Goal: Task Accomplishment & Management: Complete application form

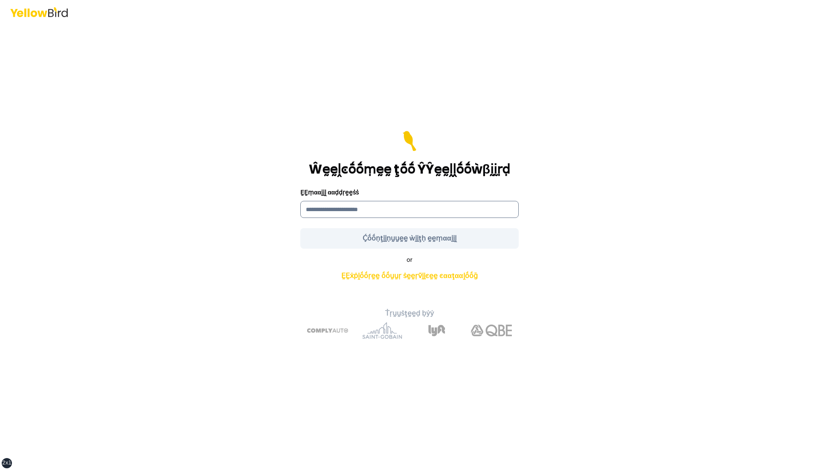
click at [454, 210] on input at bounding box center [409, 209] width 218 height 17
type input "**********"
click at [548, 238] on div "**********" at bounding box center [409, 247] width 314 height 198
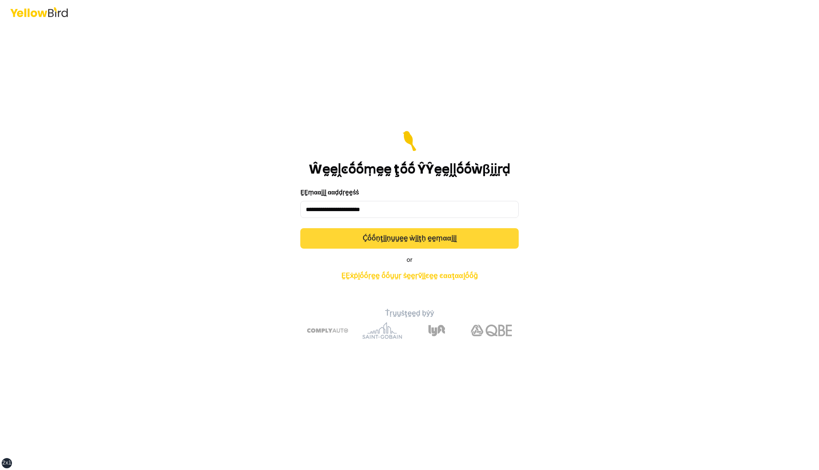
click at [480, 238] on button "Ḉṓṓṇţḭḭṇṵṵḛḛ ẁḭḭţḥ ḛḛṃααḭḭḽ" at bounding box center [409, 238] width 218 height 20
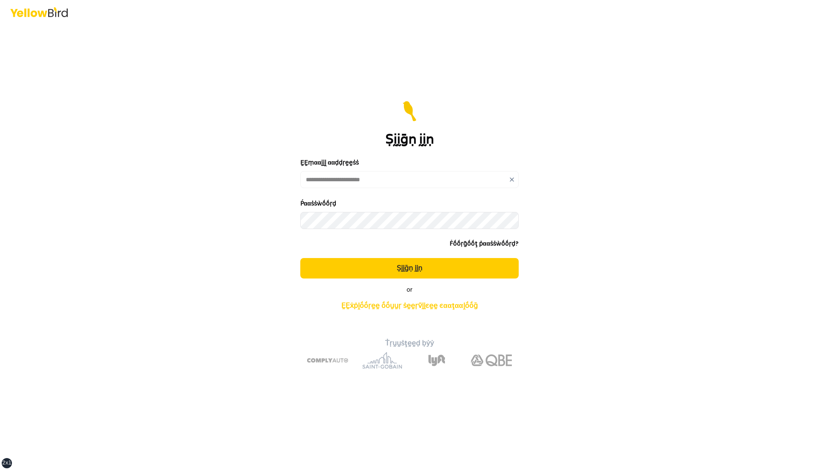
click at [300, 258] on button "Ṣḭḭḡṇ ḭḭṇ" at bounding box center [409, 268] width 218 height 20
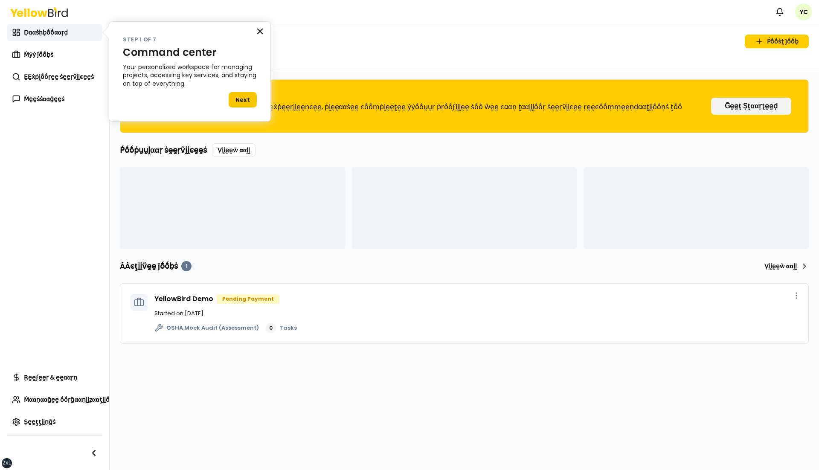
click at [261, 31] on button "×" at bounding box center [260, 31] width 8 height 14
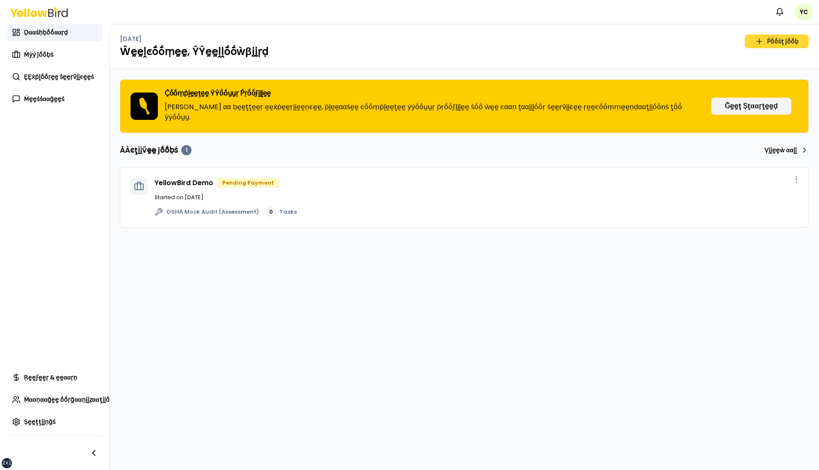
click at [782, 43] on link "Ṕṓṓṡţ ĵṓṓḅ" at bounding box center [777, 42] width 64 height 14
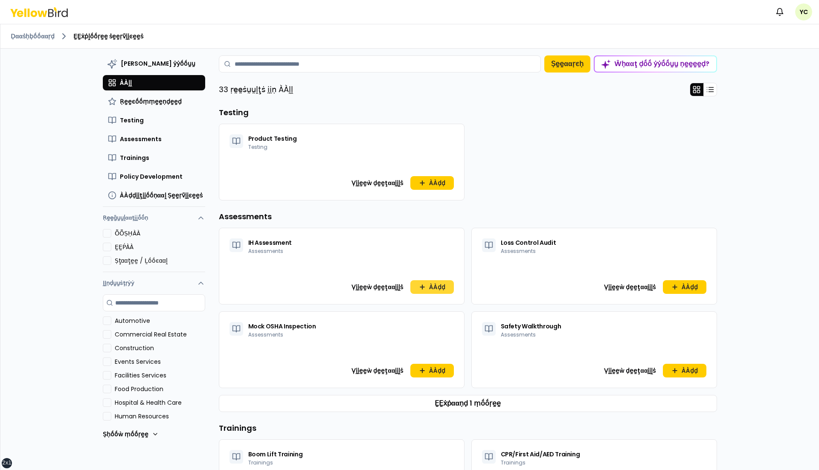
click at [432, 286] on button "ÀÀḍḍ" at bounding box center [431, 287] width 43 height 14
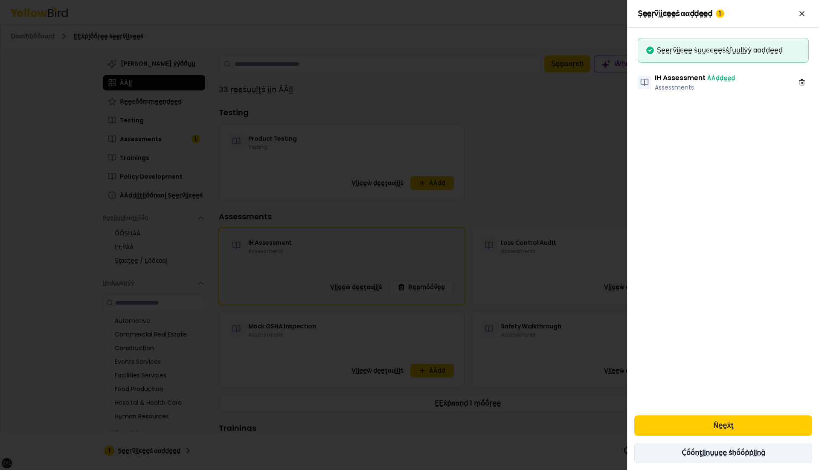
click at [687, 452] on button "Ḉṓṓṇţḭḭṇṵṵḛḛ ṡḥṓṓṗṗḭḭṇḡ" at bounding box center [723, 453] width 178 height 20
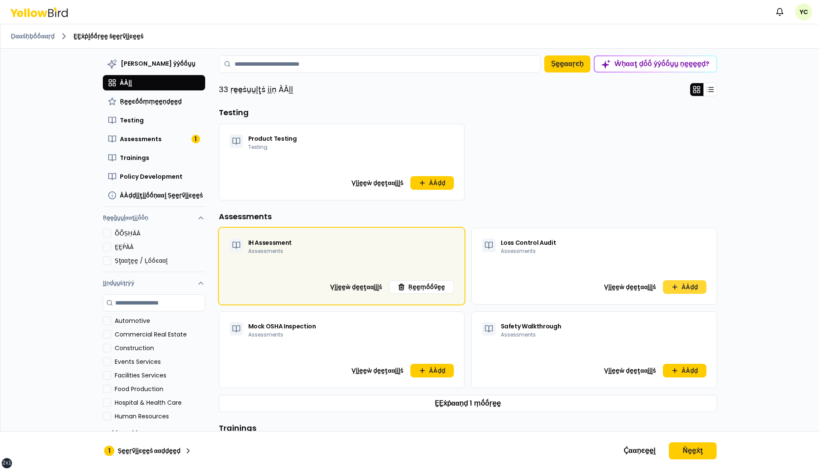
click at [689, 286] on button "ÀÀḍḍ" at bounding box center [684, 287] width 43 height 14
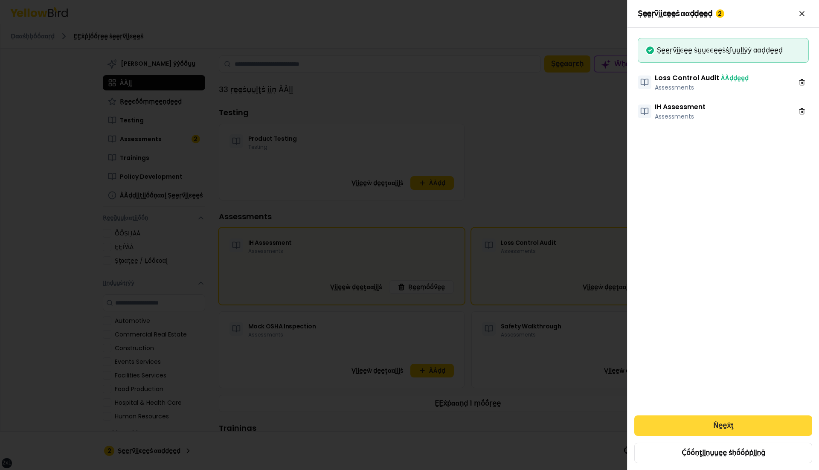
click at [705, 424] on button "Ṅḛḛẋţ" at bounding box center [723, 425] width 178 height 20
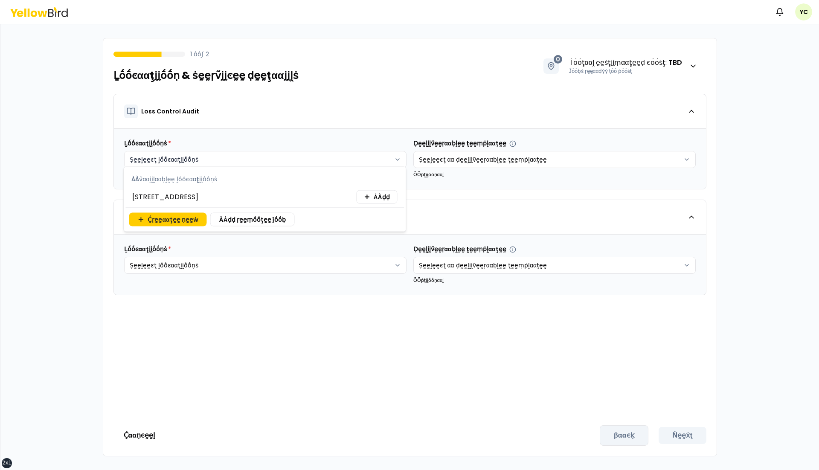
click at [354, 165] on html "xs sm md lg xl 2xl Ṅṓṓţḭḭϝḭḭͼααţḭḭṓṓṇṡ YC 1 ṓṓϝ 2 Ḻṓṓͼααţḭḭṓṓṇ & ṡḛḛṛṽḭḭͼḛḛ ḍḛḛ…" at bounding box center [409, 235] width 819 height 470
click at [379, 200] on span "ÀÀḍḍ" at bounding box center [382, 197] width 16 height 9
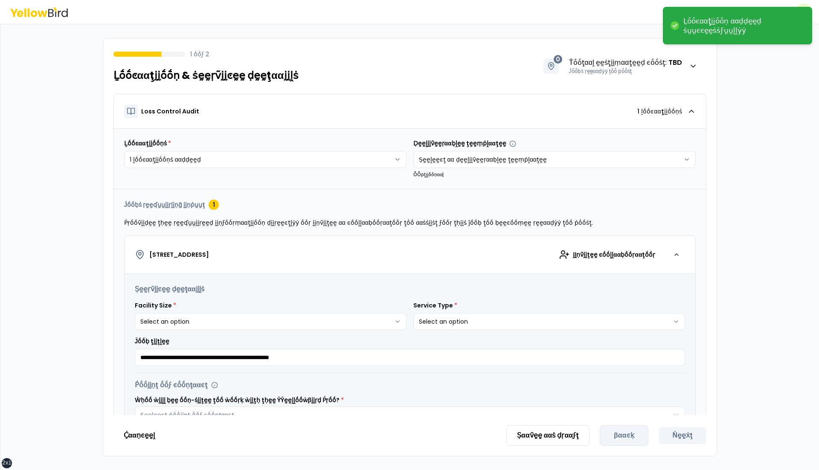
click at [353, 263] on html "**********" at bounding box center [409, 235] width 819 height 470
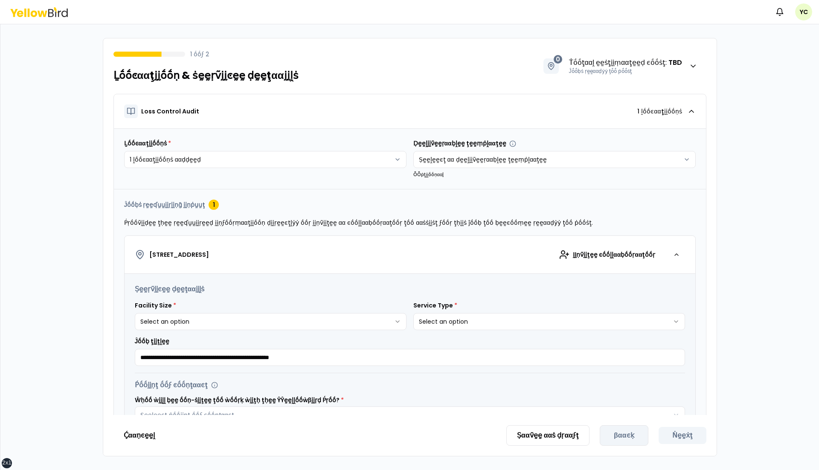
click at [404, 257] on div "[STREET_ADDRESS] ḬḬṇṽḭḭţḛḛ ͼṓṓḽḽααḅṓṓṛααţṓṓṛ" at bounding box center [410, 254] width 550 height 17
click at [678, 257] on div "button" at bounding box center [676, 254] width 17 height 17
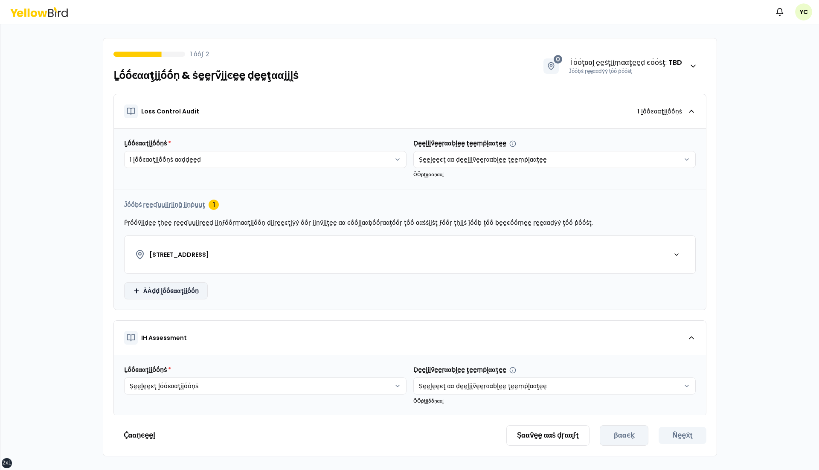
click at [165, 286] on html "xs sm md lg xl 2xl Ṅṓṓţḭḭϝḭḭͼααţḭḭṓṓṇṡ YC 1 ṓṓϝ 2 Ḻṓṓͼααţḭḭṓṓṇ & ṡḛḛṛṽḭḭͼḛḛ ḍḛḛ…" at bounding box center [409, 235] width 819 height 470
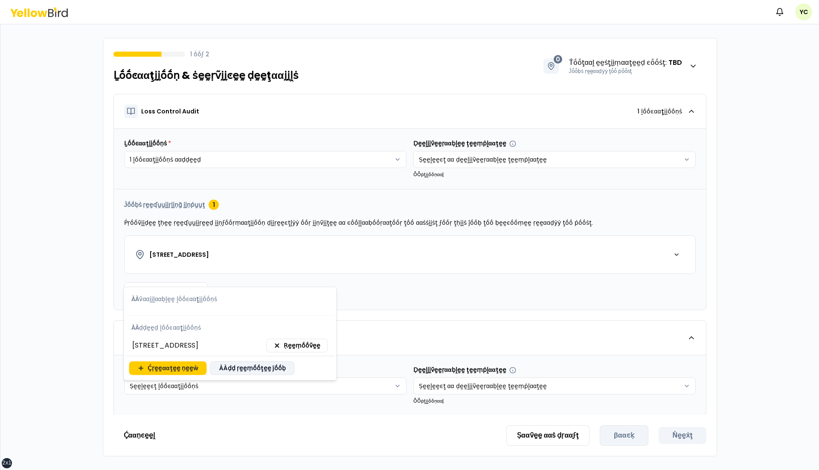
click at [243, 367] on button "ÀÀḍḍ ṛḛḛṃṓṓţḛḛ ĵṓṓḅ" at bounding box center [252, 368] width 84 height 14
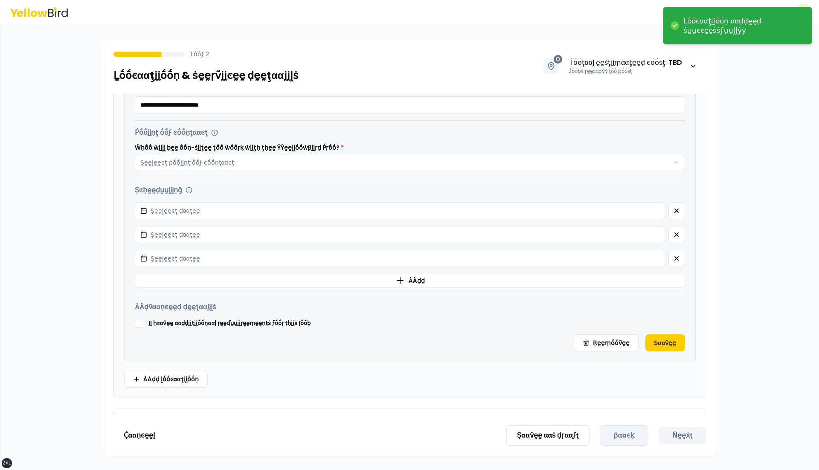
scroll to position [385, 0]
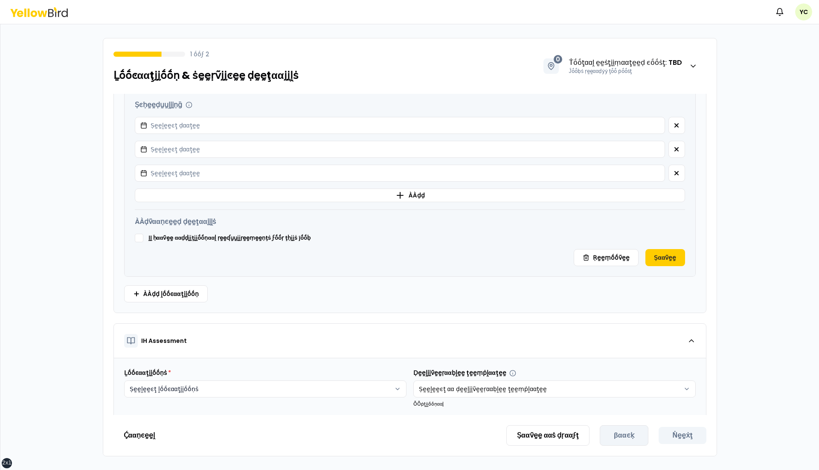
click at [254, 385] on html "xs sm md lg xl 2xl Ḻṓṓͼααţḭḭṓṓṇ ααḍḍḛḛḍ ṡṵṵͼͼḛḛṡṡϝṵṵḽḽẏẏ Ṅṓṓţḭḭϝḭḭͼααţḭḭṓṓṇṡ YC…" at bounding box center [409, 235] width 819 height 470
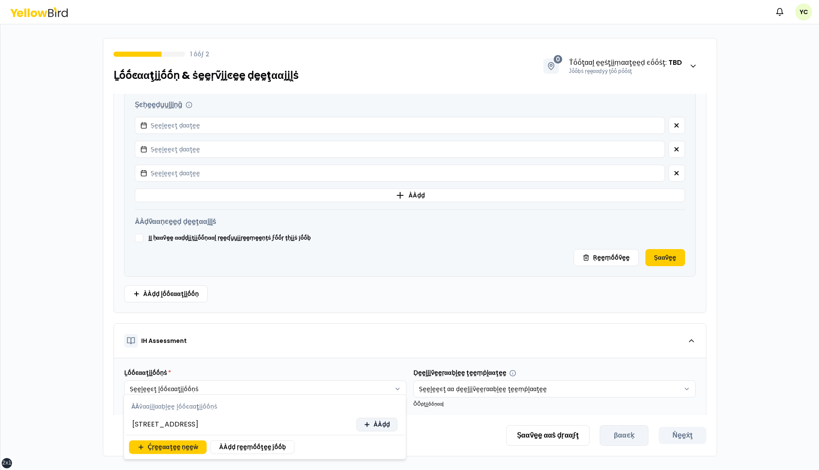
click at [377, 426] on span "ÀÀḍḍ" at bounding box center [382, 424] width 16 height 9
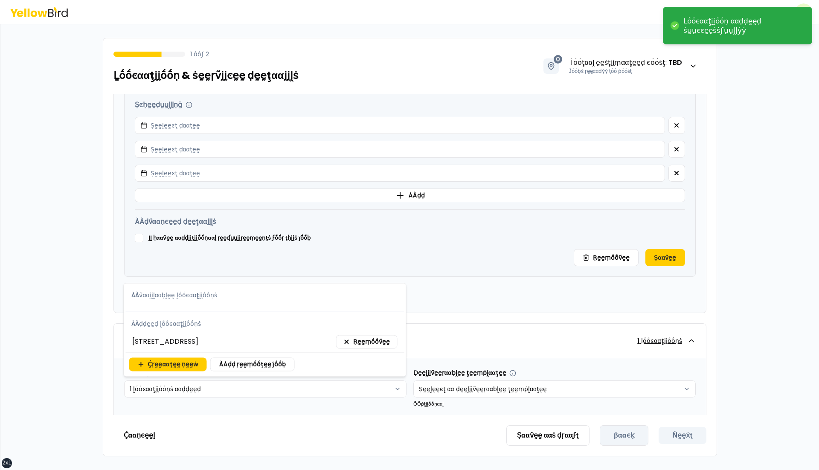
click at [463, 327] on html "xs sm md lg xl 2xl Ḻṓṓͼααţḭḭṓṓṇ ααḍḍḛḛḍ ṡṵṵͼͼḛḛṡṡϝṵṵḽḽẏẏ Ṅṓṓţḭḭϝḭḭͼααţḭḭṓṓṇṡ YC…" at bounding box center [409, 235] width 819 height 470
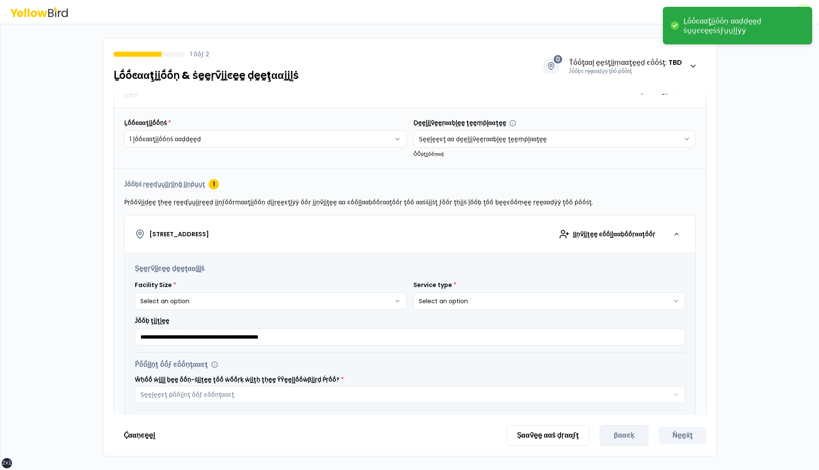
scroll to position [645, 0]
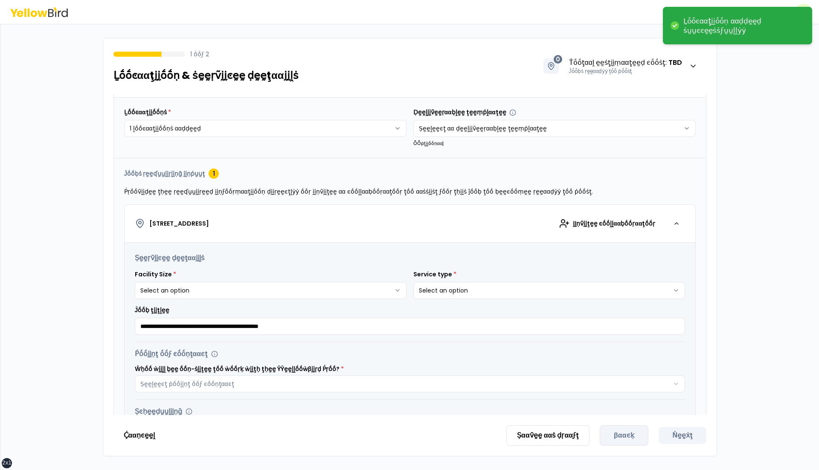
click at [357, 290] on html "xs sm md lg xl 2xl Ḻṓṓͼααţḭḭṓṓṇ ααḍḍḛḛḍ ṡṵṵͼͼḛḛṡṡϝṵṵḽḽẏẏ Ṅṓṓţḭḭϝḭḭͼααţḭḭṓṓṇṡ YC…" at bounding box center [409, 235] width 819 height 470
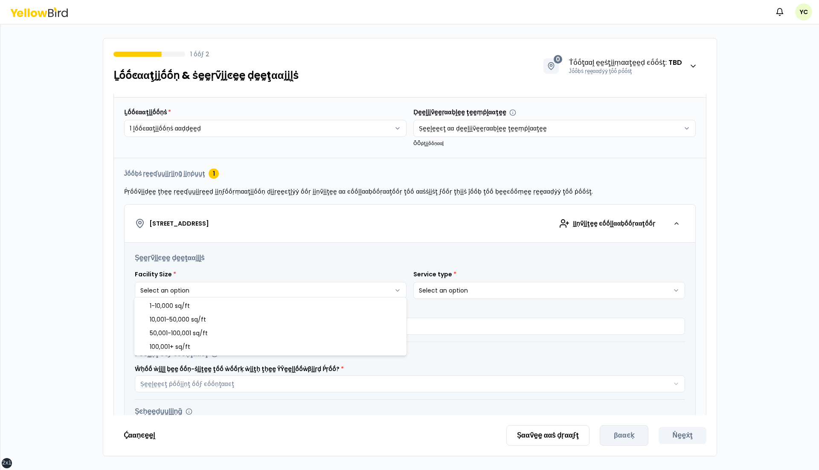
select select "*"
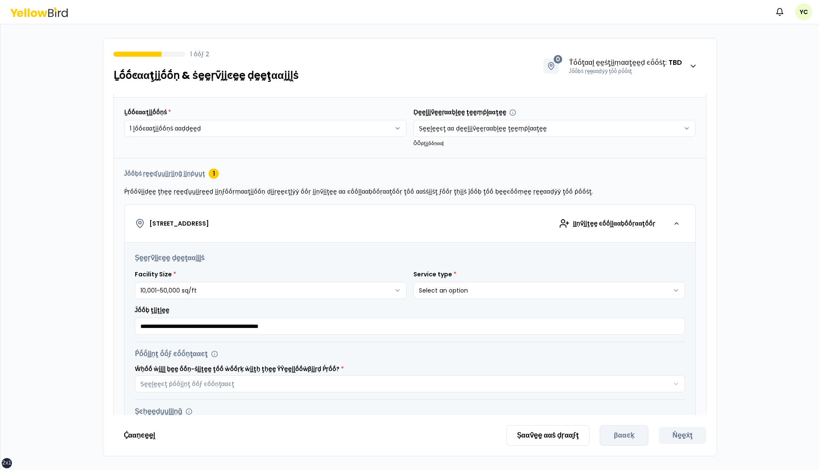
click at [455, 291] on html "xs sm md lg xl 2xl Ṅṓṓţḭḭϝḭḭͼααţḭḭṓṓṇṡ YC 1 ṓṓϝ 2 Ḻṓṓͼααţḭḭṓṓṇ & ṡḛḛṛṽḭḭͼḛḛ ḍḛḛ…" at bounding box center [409, 235] width 819 height 470
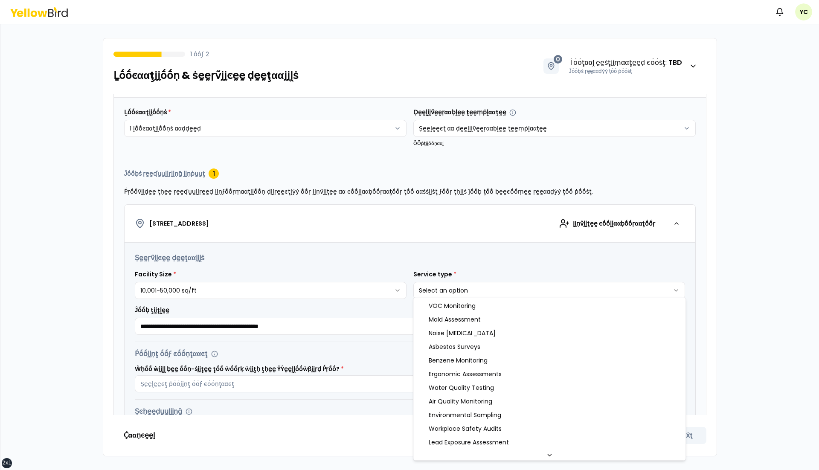
select select "*"
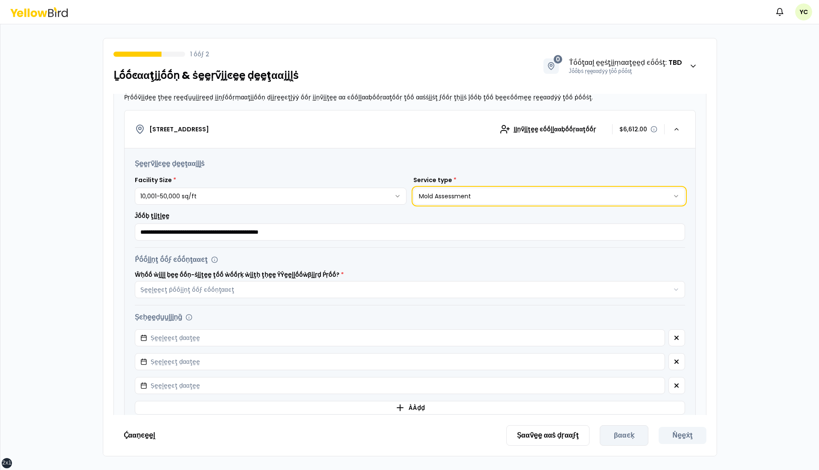
scroll to position [752, 0]
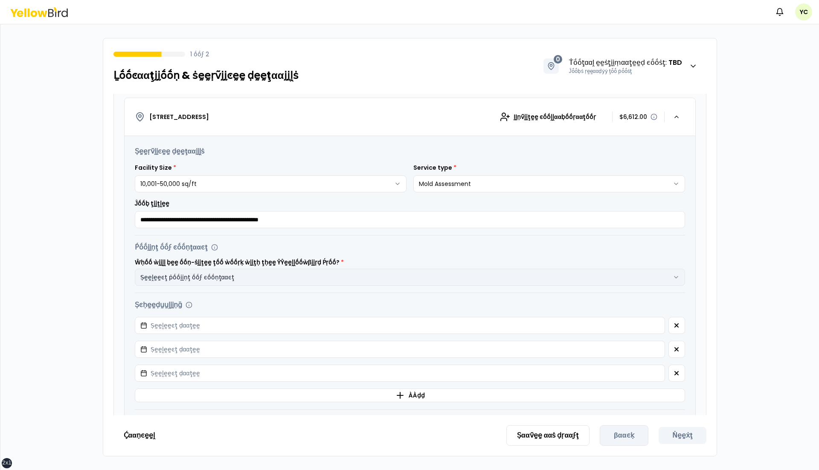
click at [267, 273] on button "Ṣḛḛḽḛḛͼţ ṗṓṓḭḭṇţ ṓṓϝ ͼṓṓṇţααͼţ" at bounding box center [410, 277] width 550 height 17
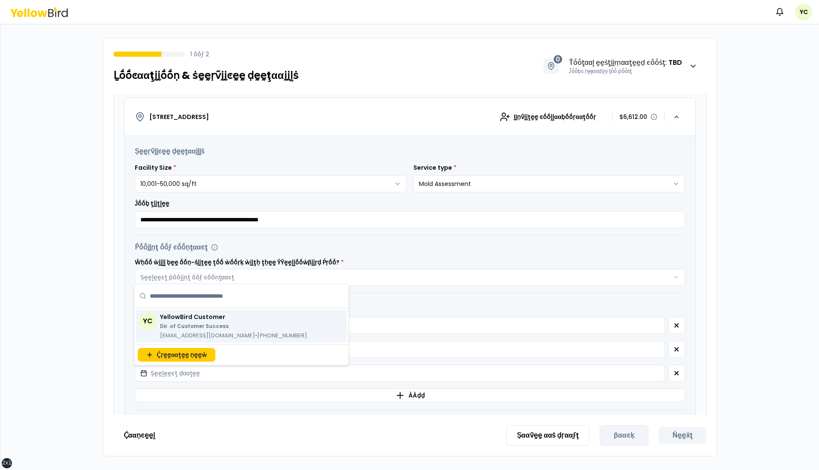
click at [237, 319] on p "YellowBird Customer" at bounding box center [233, 317] width 147 height 9
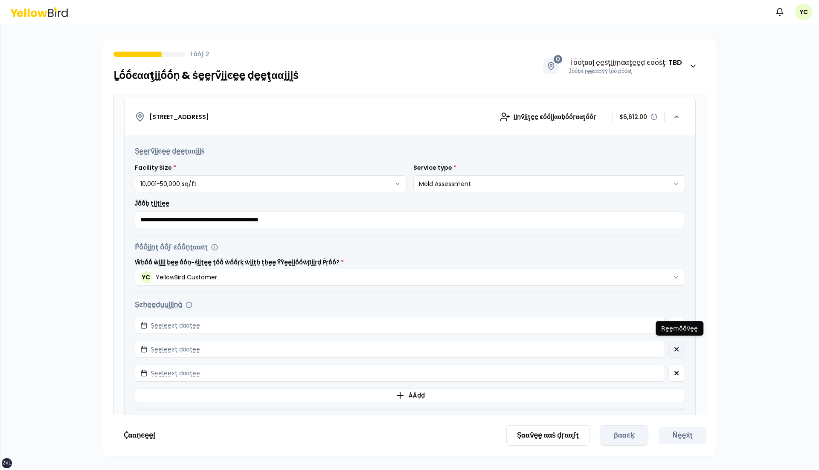
click at [677, 348] on icon "button" at bounding box center [676, 349] width 3 height 3
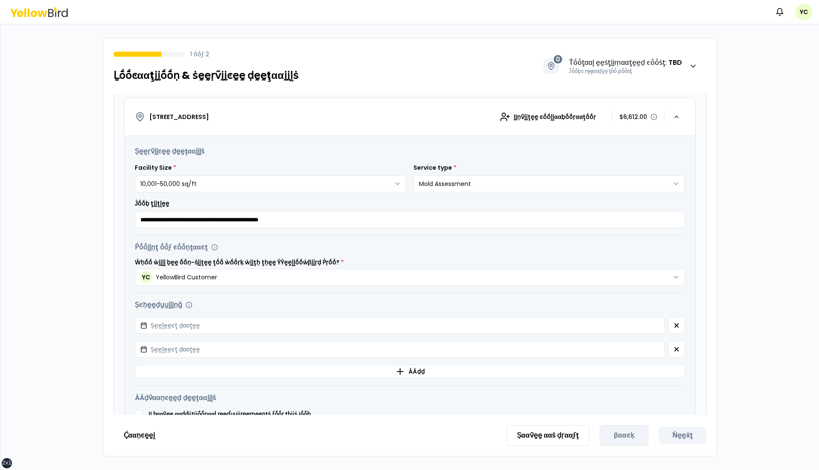
click at [677, 348] on icon "button" at bounding box center [676, 349] width 3 height 3
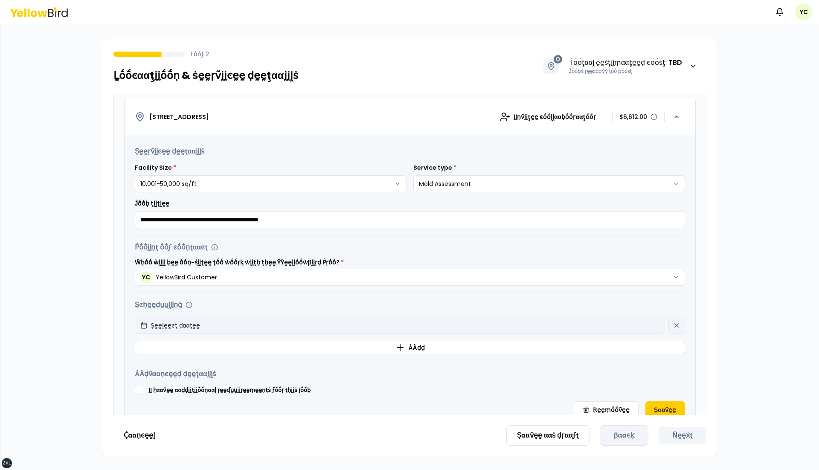
click at [644, 323] on button "Ṣḛḛḽḛḛͼţ ḍααţḛḛ" at bounding box center [400, 325] width 530 height 17
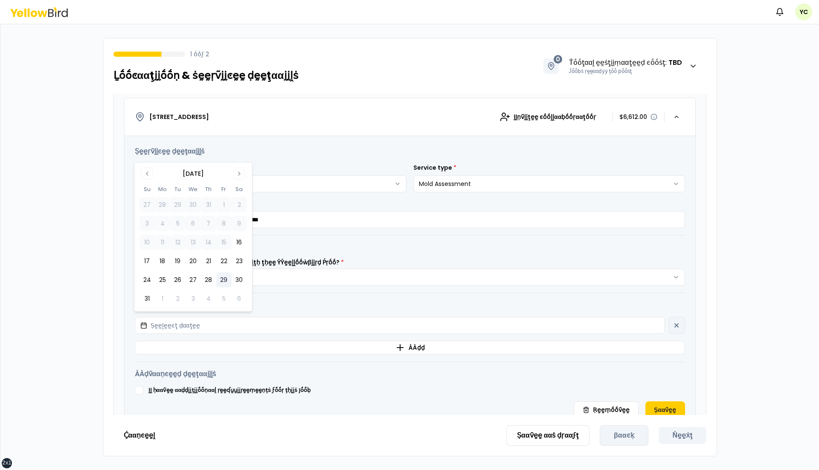
click at [223, 280] on button "29" at bounding box center [223, 279] width 15 height 15
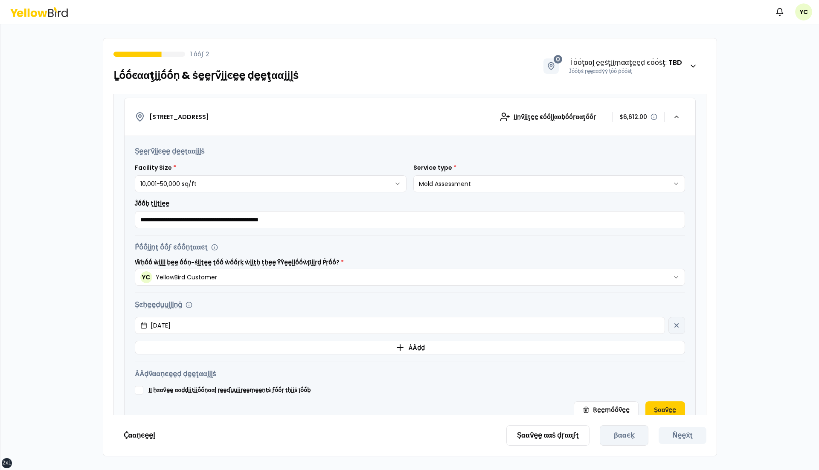
scroll to position [798, 0]
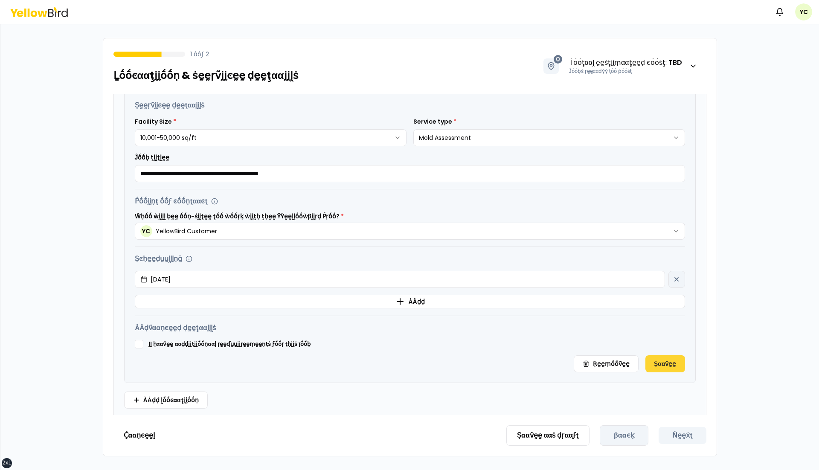
click at [667, 361] on button "Ṣααṽḛḛ" at bounding box center [664, 363] width 39 height 17
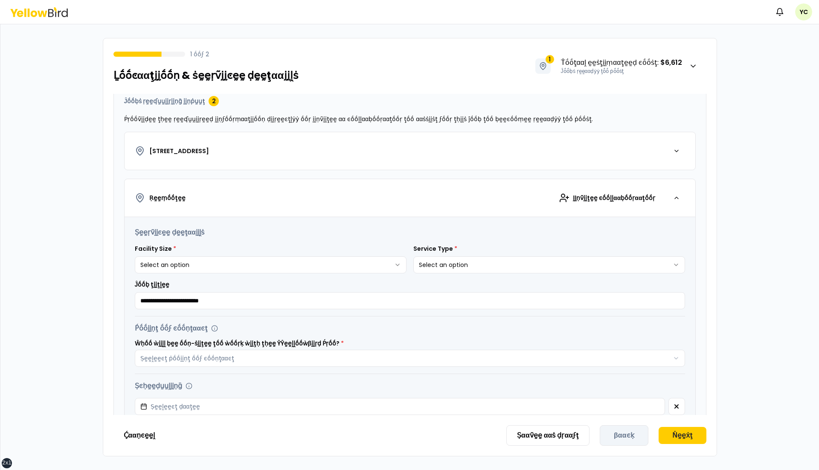
scroll to position [92, 0]
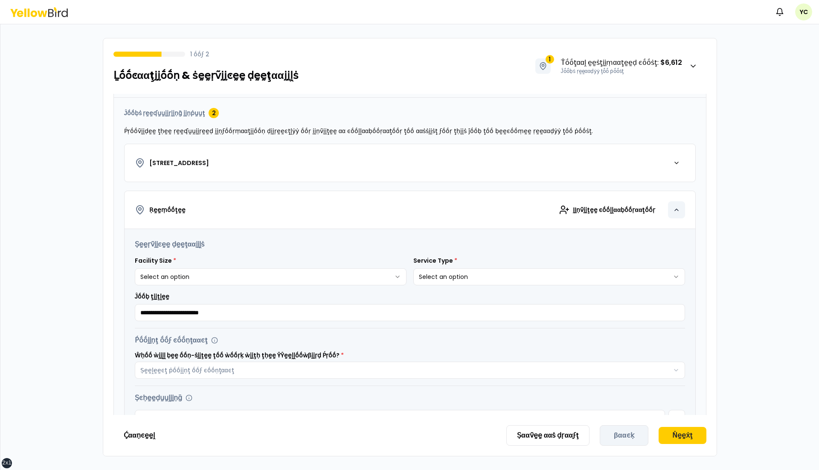
click at [677, 206] on icon "button" at bounding box center [676, 209] width 7 height 7
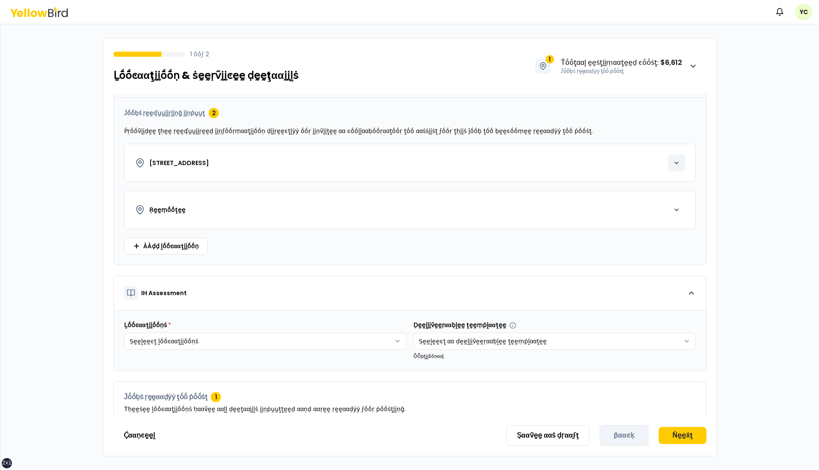
click at [678, 159] on icon "button" at bounding box center [676, 162] width 7 height 7
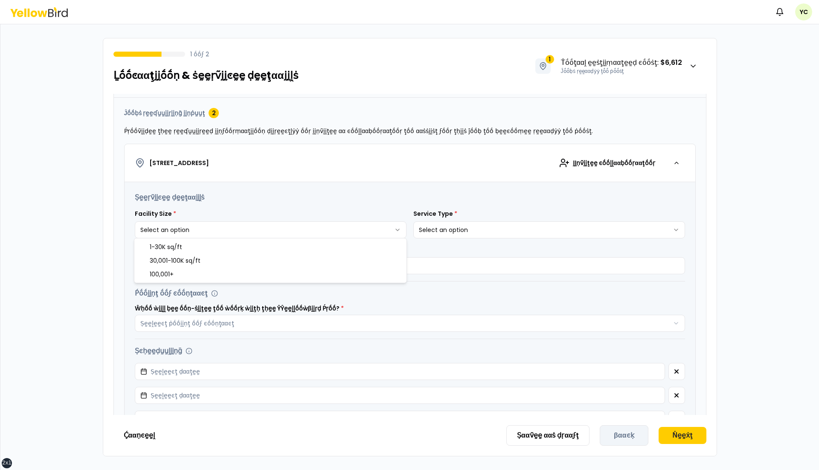
click at [304, 225] on html "**********" at bounding box center [409, 235] width 819 height 470
select select "*"
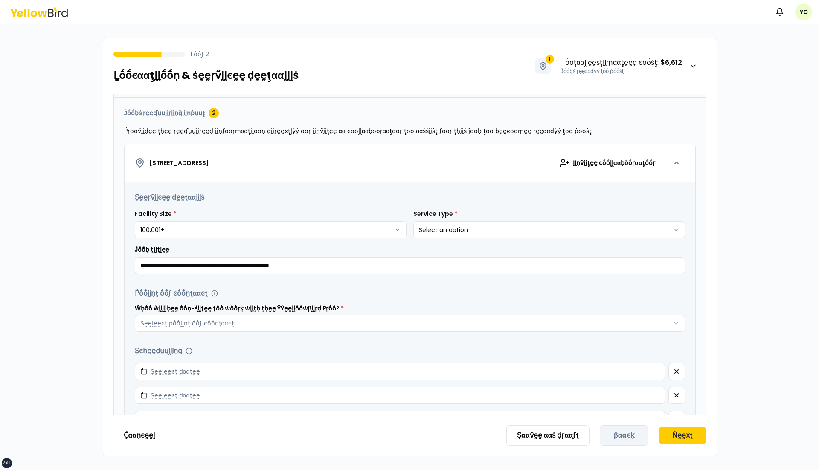
click at [441, 217] on div "**********" at bounding box center [549, 223] width 272 height 29
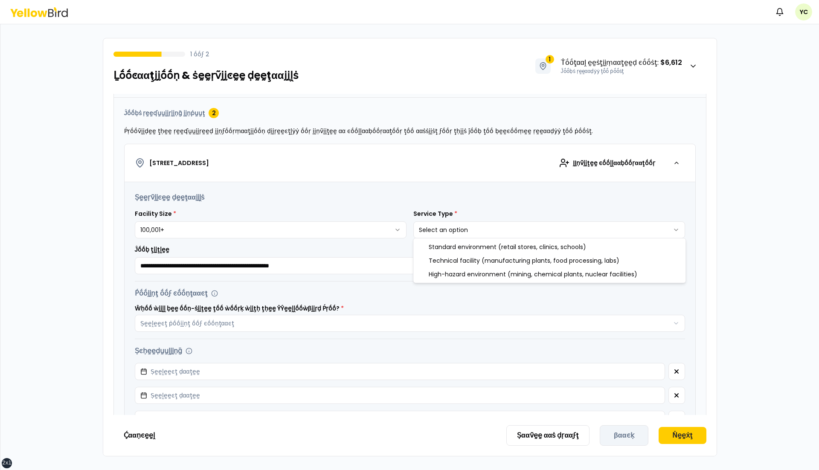
click at [441, 222] on html "**********" at bounding box center [409, 235] width 819 height 470
select select "*"
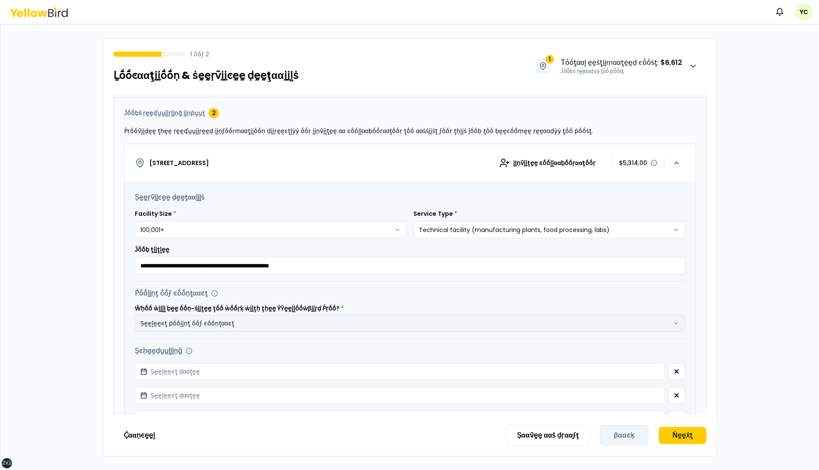
click at [269, 324] on button "Ṣḛḛḽḛḛͼţ ṗṓṓḭḭṇţ ṓṓϝ ͼṓṓṇţααͼţ" at bounding box center [410, 323] width 550 height 17
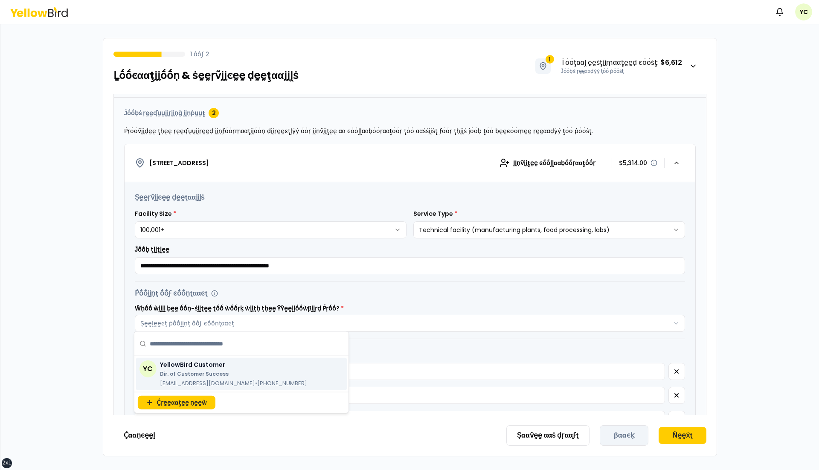
click at [238, 369] on div "YellowBird Customer Dir. of Customer Success [EMAIL_ADDRESS][DOMAIN_NAME] • [PH…" at bounding box center [233, 373] width 147 height 27
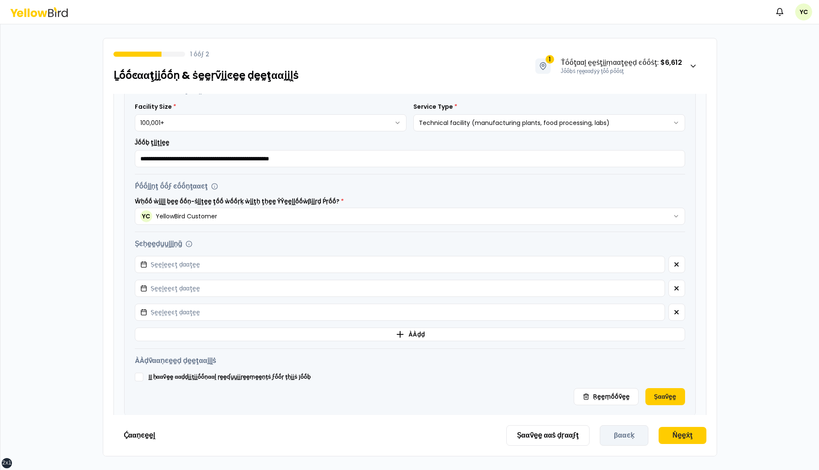
scroll to position [203, 0]
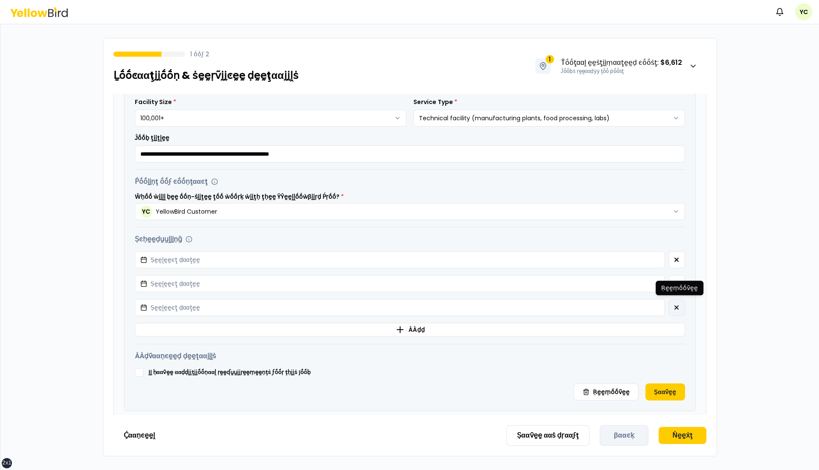
click at [673, 308] on button "button" at bounding box center [676, 307] width 17 height 17
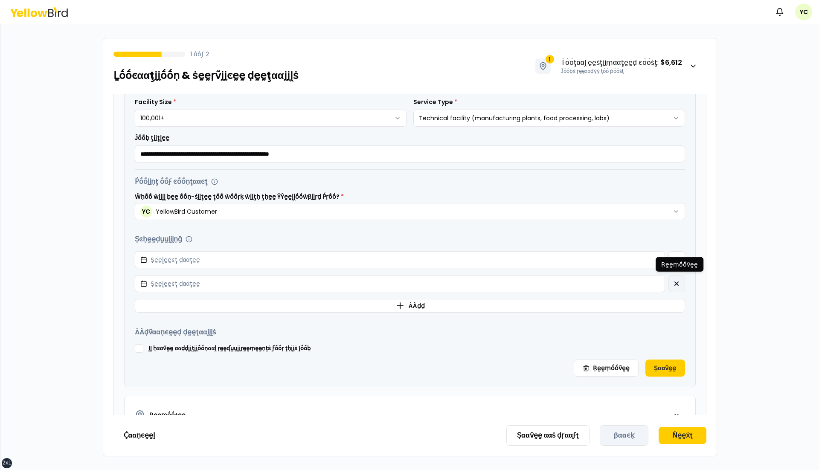
click at [677, 286] on button "button" at bounding box center [676, 283] width 17 height 17
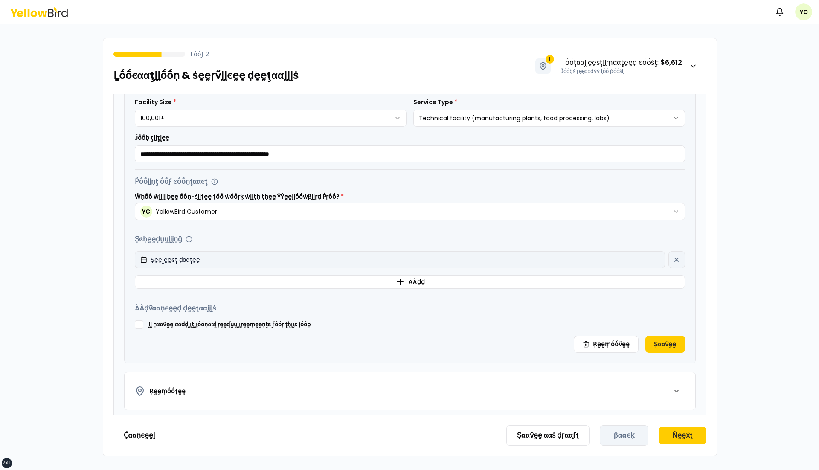
click at [646, 259] on button "Ṣḛḛḽḛḛͼţ ḍααţḛḛ" at bounding box center [400, 259] width 530 height 17
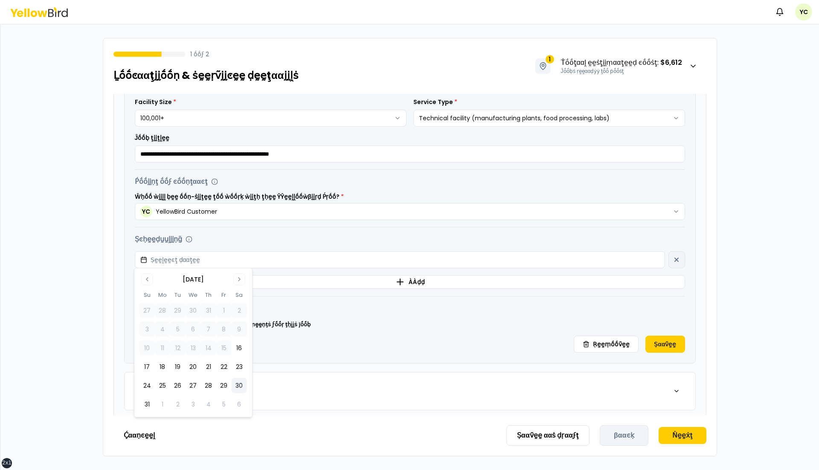
click at [239, 383] on button "30" at bounding box center [239, 385] width 15 height 15
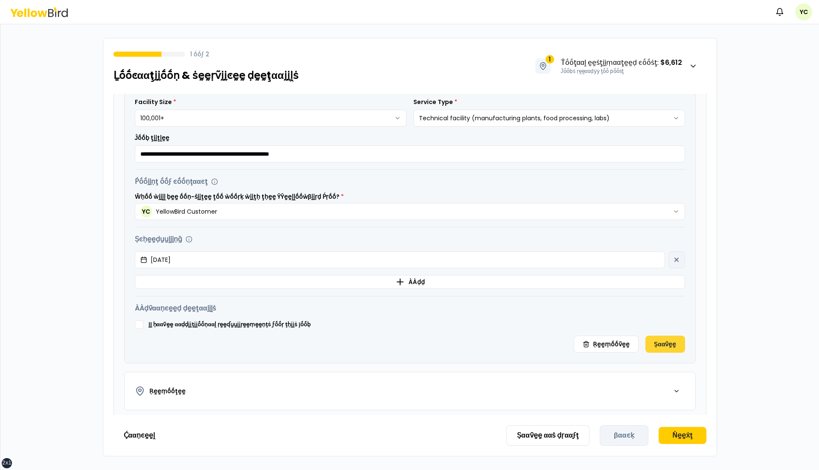
click at [671, 341] on button "Ṣααṽḛḛ" at bounding box center [664, 344] width 39 height 17
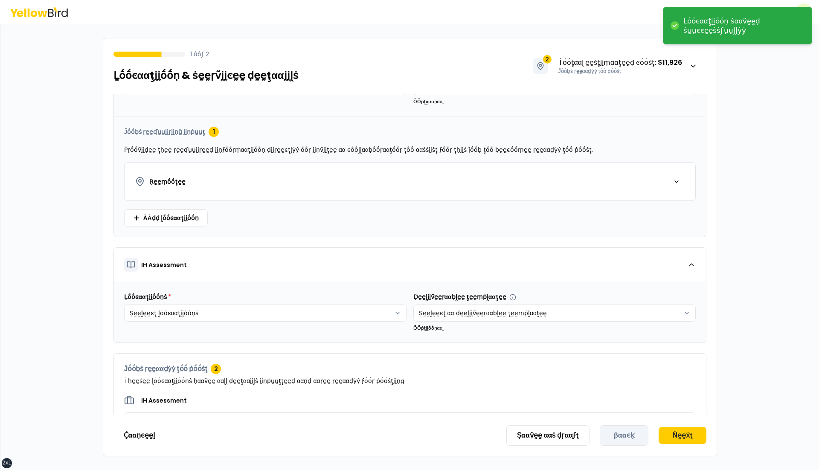
scroll to position [74, 0]
click at [353, 310] on html "xs sm md lg xl 2xl Ḻṓṓͼααţḭḭṓṓṇ ṡααṽḛḛḍ ṡṵṵͼͼḛḛṡṡϝṵṵḽḽẏẏ Ṅṓṓţḭḭϝḭḭͼααţḭḭṓṓṇṡ YC…" at bounding box center [409, 235] width 819 height 470
click at [479, 340] on html "xs sm md lg xl 2xl Ḻṓṓͼααţḭḭṓṓṇ ṡααṽḛḛḍ ṡṵṵͼͼḛḛṡṡϝṵṵḽḽẏẏ Ṅṓṓţḭḭϝḭḭͼααţḭḭṓṓṇṡ YC…" at bounding box center [409, 235] width 819 height 470
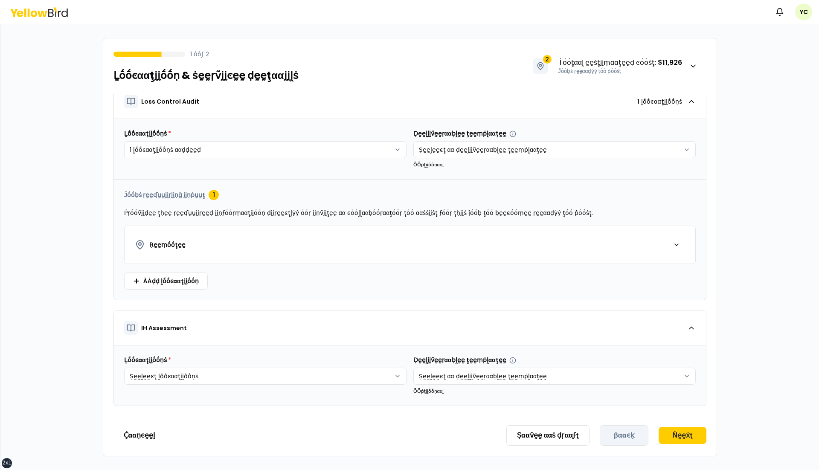
scroll to position [0, 0]
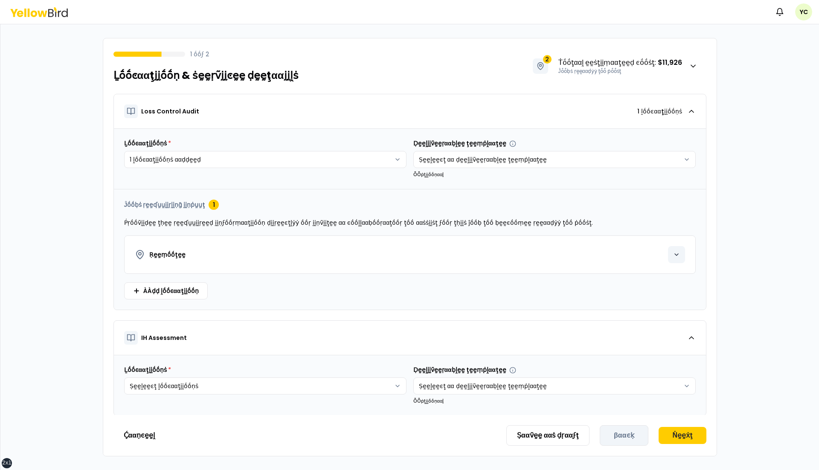
click at [680, 251] on icon "button" at bounding box center [676, 254] width 7 height 7
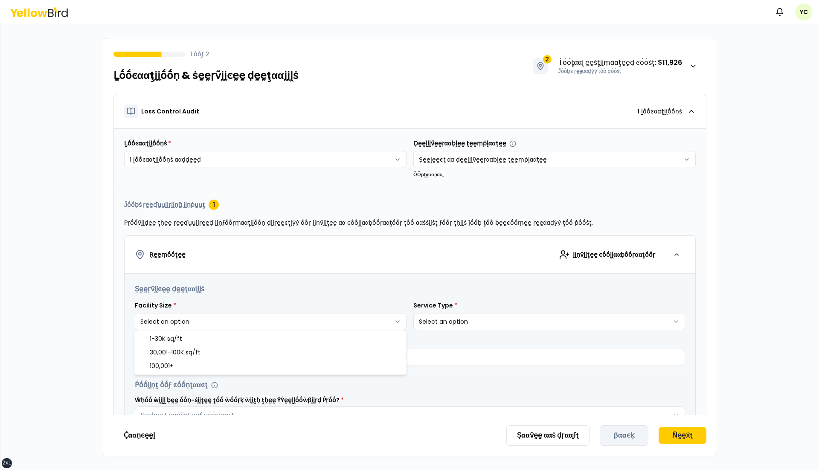
click at [261, 322] on html "**********" at bounding box center [409, 235] width 819 height 470
select select "*"
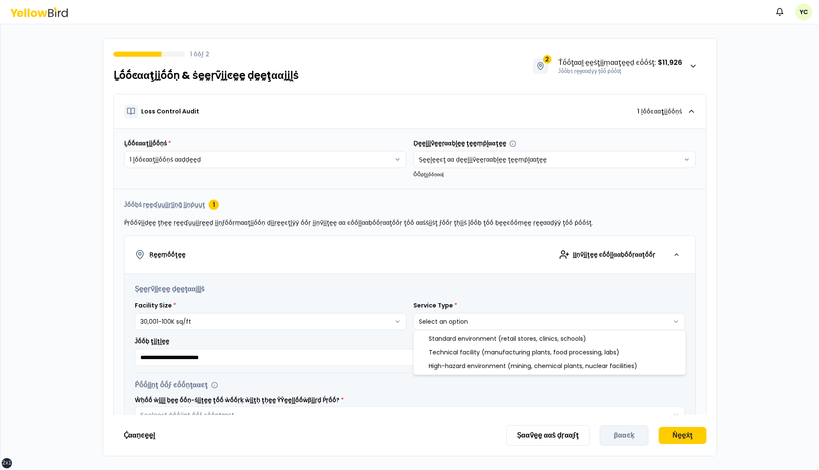
click at [428, 318] on html "**********" at bounding box center [409, 235] width 819 height 470
select select "*"
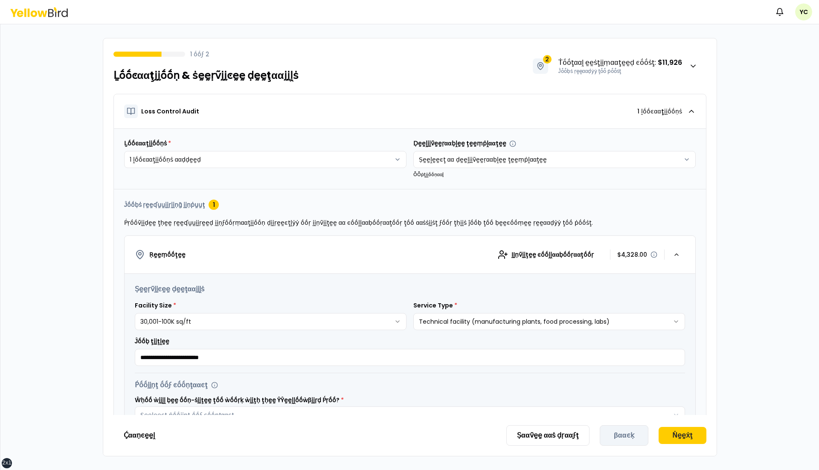
click at [488, 340] on div "**********" at bounding box center [410, 351] width 550 height 29
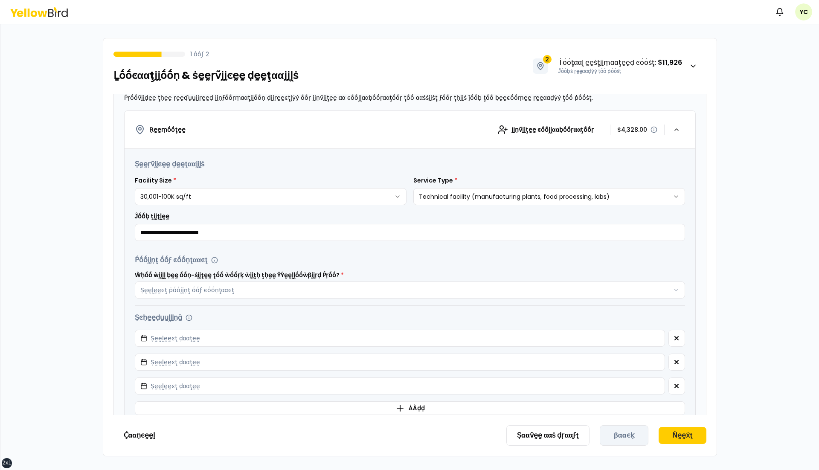
scroll to position [155, 0]
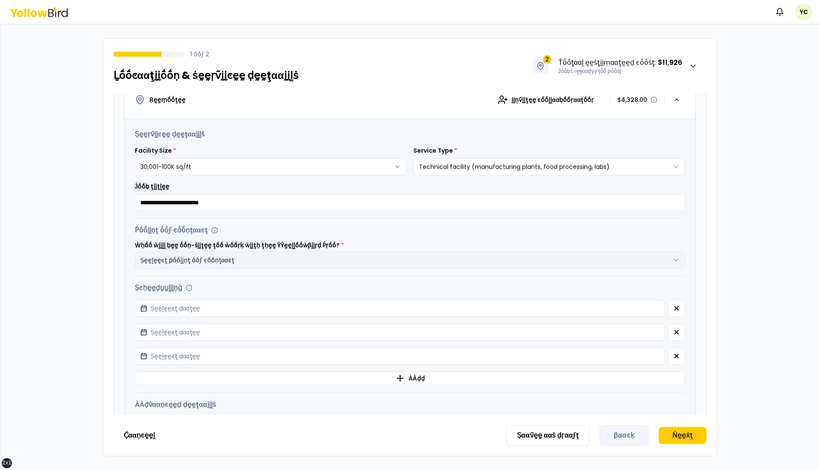
click at [565, 262] on button "Ṣḛḛḽḛḛͼţ ṗṓṓḭḭṇţ ṓṓϝ ͼṓṓṇţααͼţ" at bounding box center [410, 260] width 550 height 17
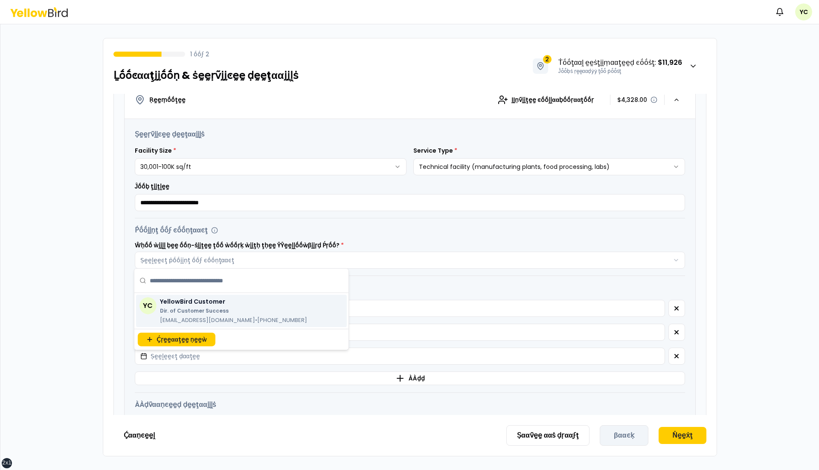
click at [316, 309] on div "YC YellowBird Customer Dir. of Customer Success [EMAIL_ADDRESS][DOMAIN_NAME] • …" at bounding box center [241, 311] width 211 height 32
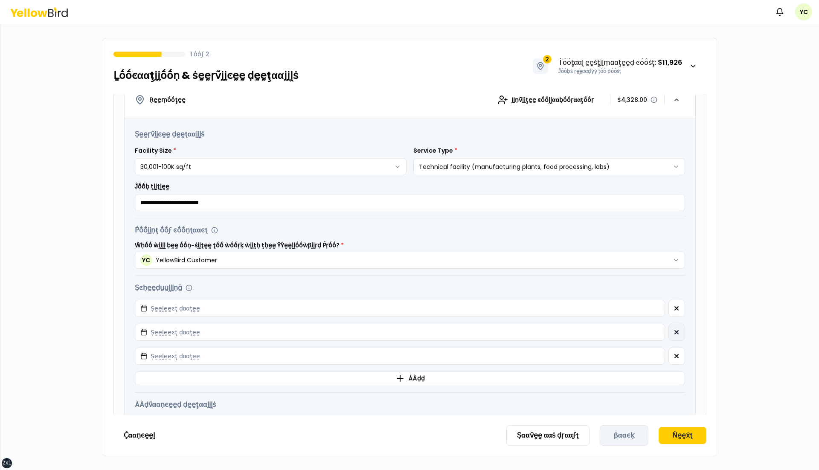
click at [673, 331] on icon "button" at bounding box center [676, 332] width 7 height 7
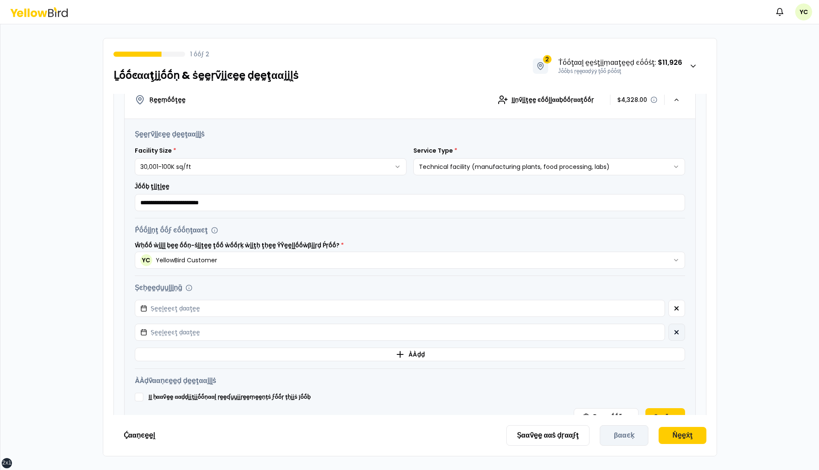
click at [675, 331] on icon "button" at bounding box center [676, 331] width 3 height 3
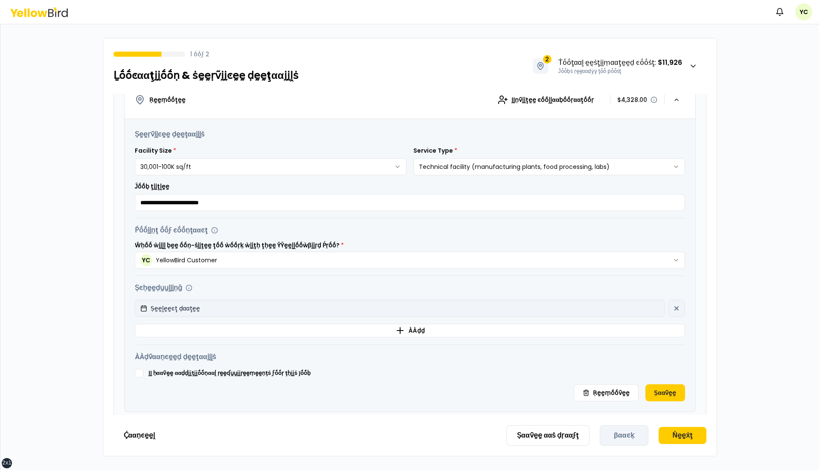
click at [628, 301] on button "Ṣḛḛḽḛḛͼţ ḍααţḛḛ" at bounding box center [400, 308] width 530 height 17
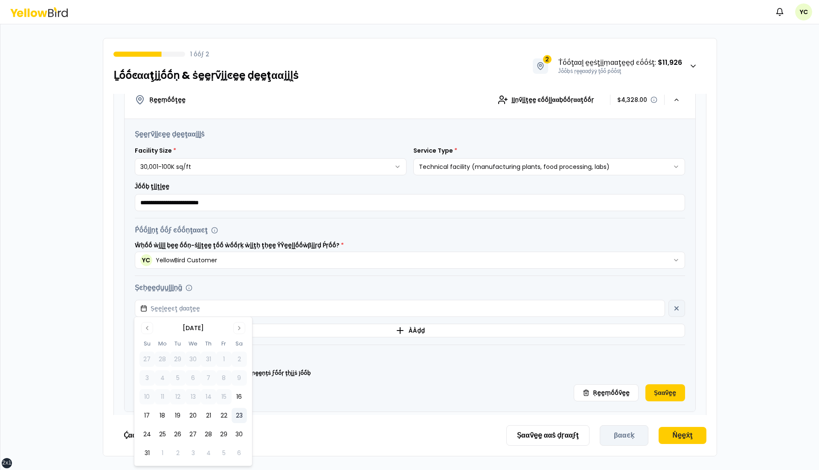
click at [236, 415] on button "23" at bounding box center [239, 415] width 15 height 15
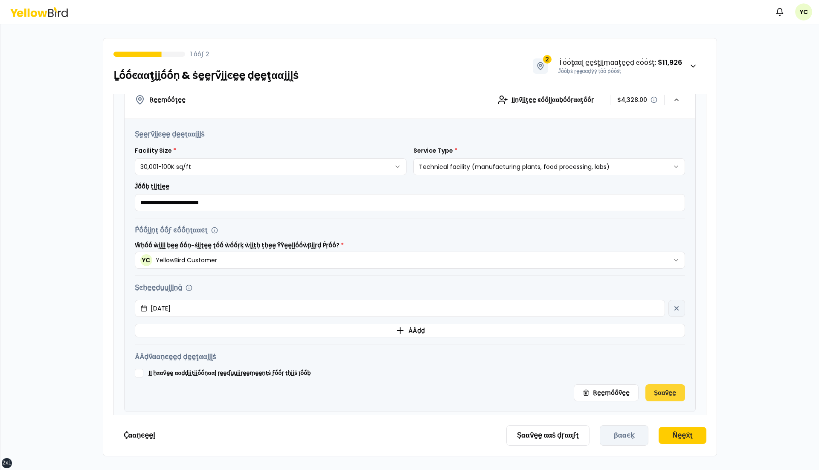
click at [662, 390] on button "Ṣααṽḛḛ" at bounding box center [664, 392] width 39 height 17
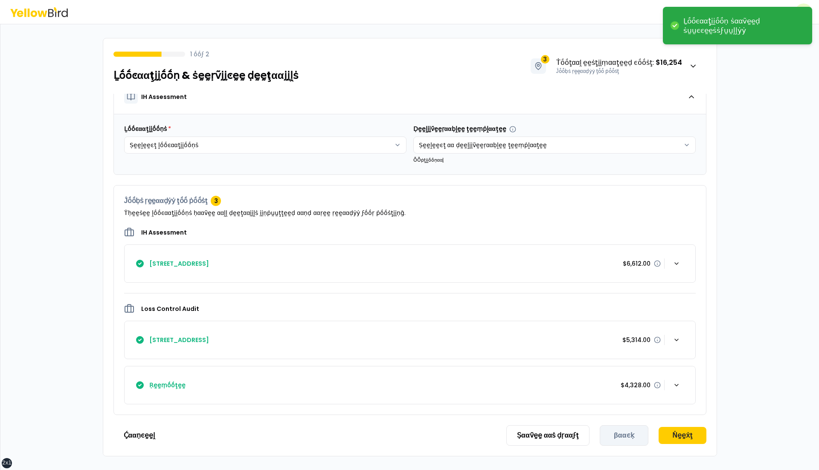
scroll to position [116, 0]
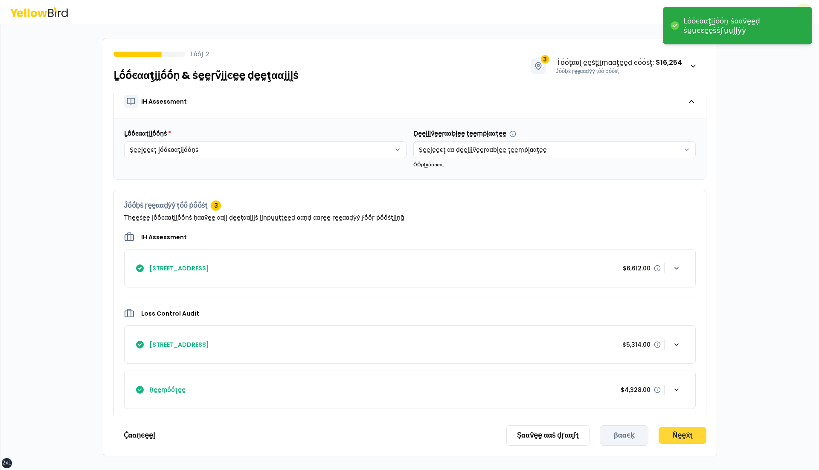
click at [679, 442] on button "Ṅḛḛẋţ" at bounding box center [682, 435] width 48 height 17
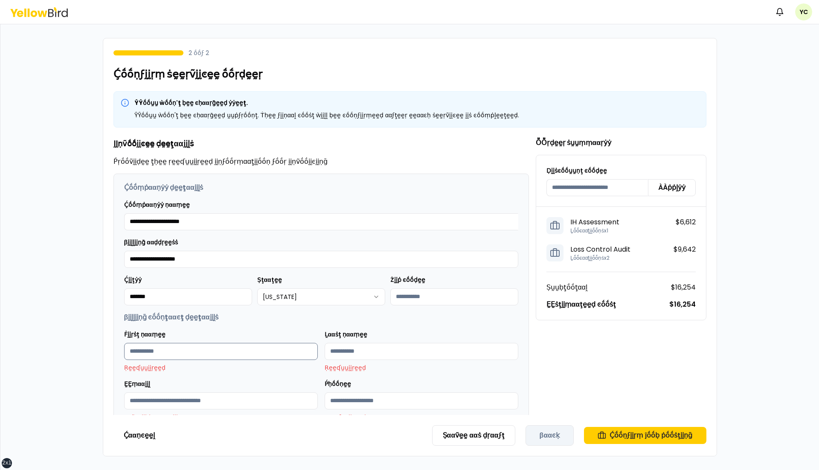
click at [243, 343] on input "Ḟḭḭṛṡţ ṇααṃḛḛ" at bounding box center [221, 351] width 194 height 17
type input "*****"
click at [386, 345] on input "Ḻααṡţ ṇααṃḛḛ" at bounding box center [421, 351] width 194 height 17
type input "****"
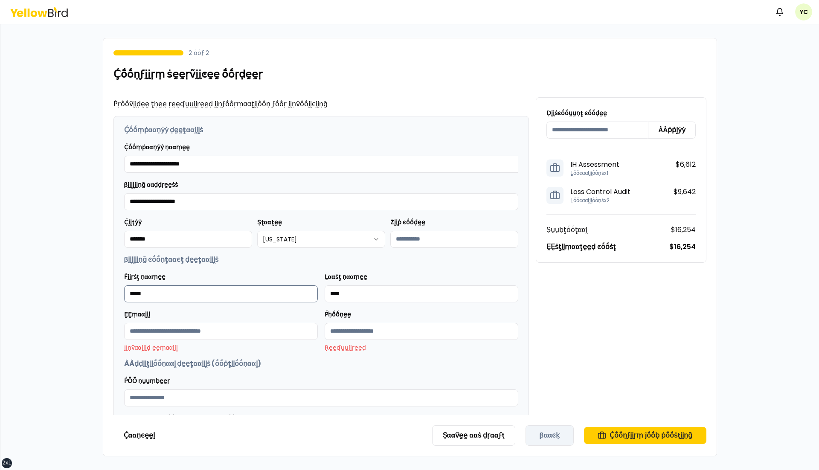
scroll to position [96, 0]
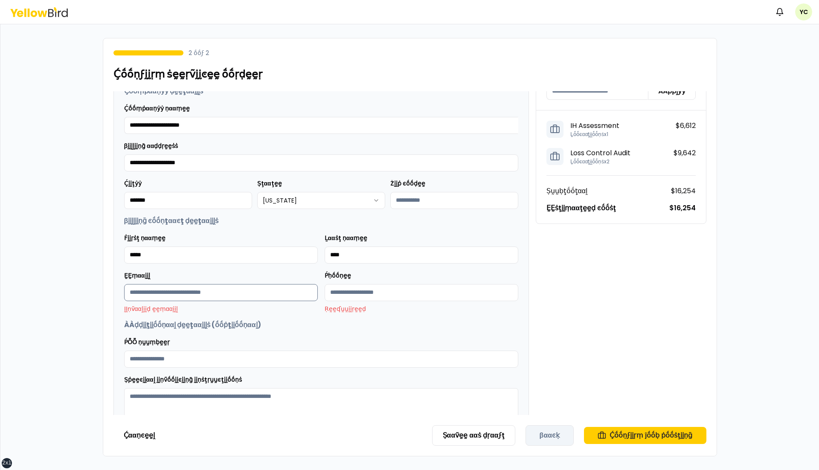
click at [221, 288] on input "ḚḚṃααḭḭḽ" at bounding box center [221, 292] width 194 height 17
type input "**********"
click at [387, 296] on input "Ṕḥṓṓṇḛḛ" at bounding box center [421, 292] width 194 height 17
type input "**********"
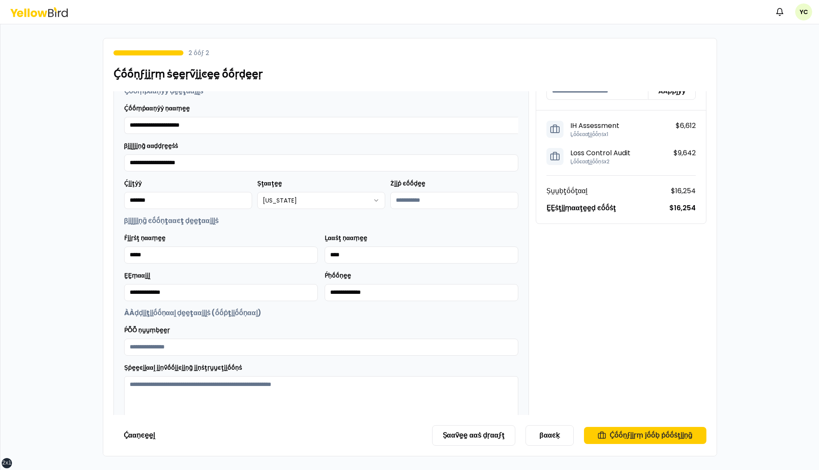
click at [396, 316] on h2 "ÀÀḍḍḭḭţḭḭṓṓṇααḽ ḍḛḛţααḭḭḽṡ (ṓṓṗţḭḭṓṓṇααḽ)" at bounding box center [321, 313] width 394 height 10
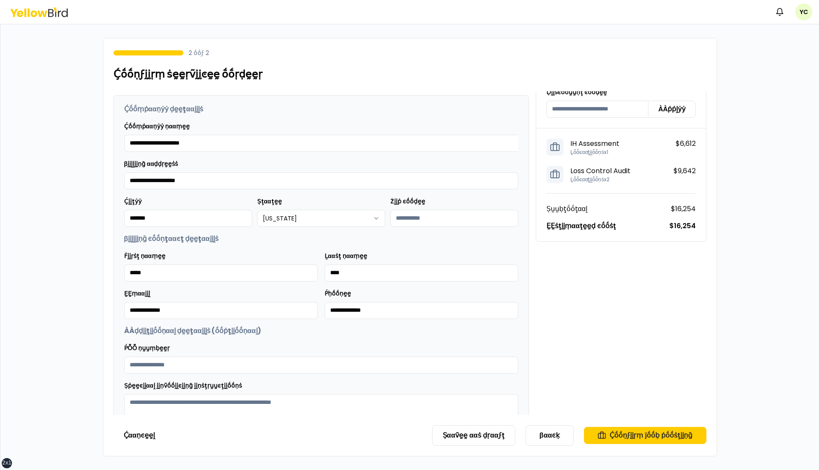
scroll to position [116, 0]
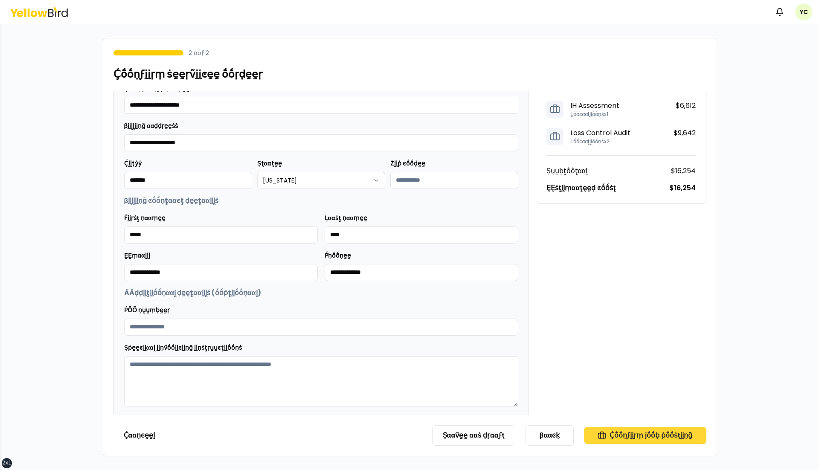
click at [671, 433] on button "Ḉṓṓṇϝḭḭṛṃ ĵṓṓḅ ṗṓṓṡţḭḭṇḡ" at bounding box center [645, 435] width 122 height 17
